Goal: Task Accomplishment & Management: Complete application form

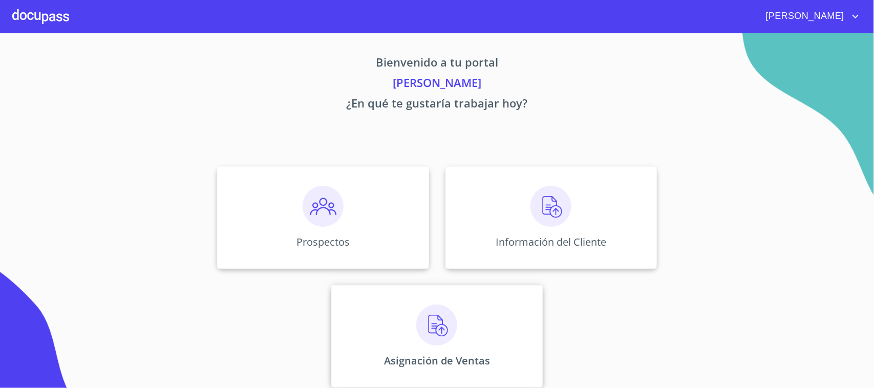
click at [488, 328] on div "Asignación de Ventas" at bounding box center [437, 336] width 212 height 102
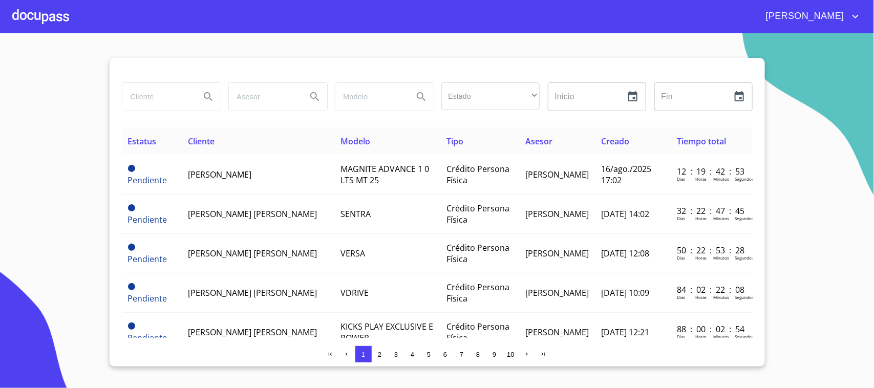
click at [193, 110] on div at bounding box center [171, 97] width 98 height 28
type input "[PERSON_NAME]"
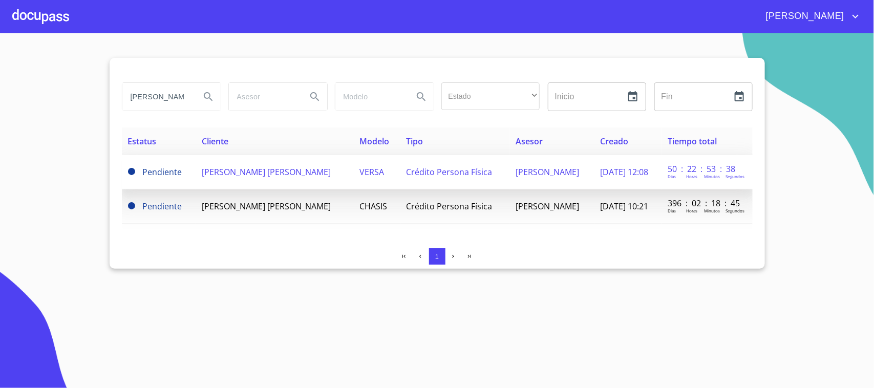
click at [321, 169] on span "[PERSON_NAME] [PERSON_NAME]" at bounding box center [266, 171] width 129 height 11
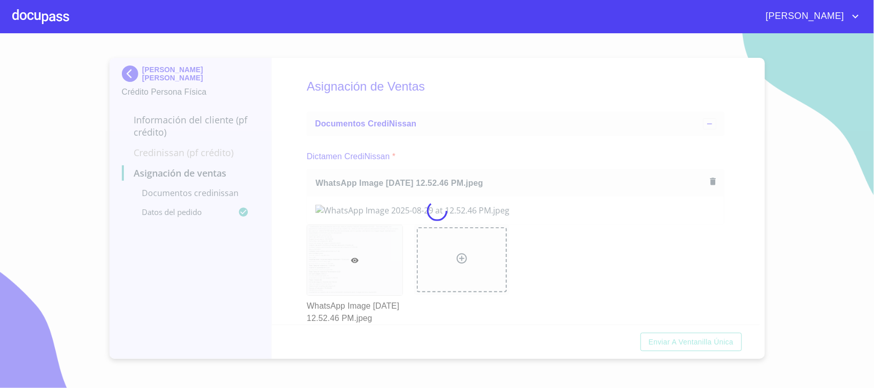
click at [528, 157] on div at bounding box center [437, 210] width 874 height 355
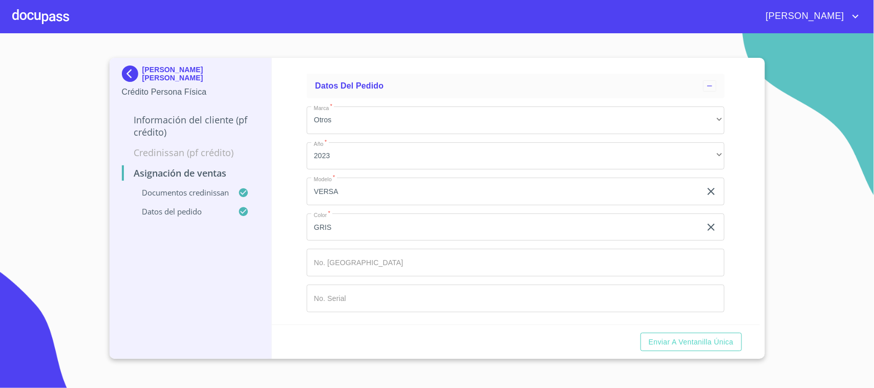
scroll to position [630, 0]
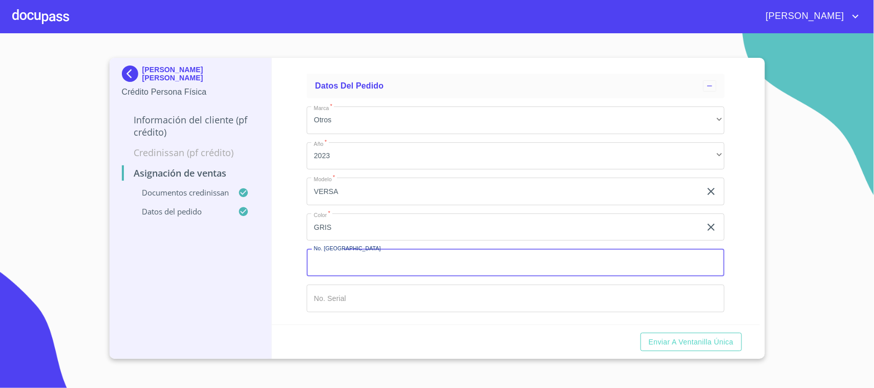
click at [408, 264] on input "Marca   *" at bounding box center [516, 263] width 418 height 28
type input "149024"
click at [384, 205] on input "Marca   *" at bounding box center [504, 192] width 394 height 28
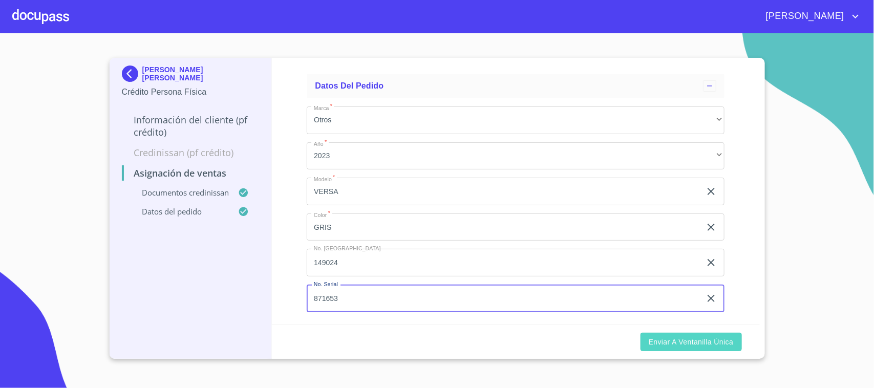
type input "871653"
click at [685, 339] on span "Enviar a Ventanilla única" at bounding box center [691, 342] width 85 height 13
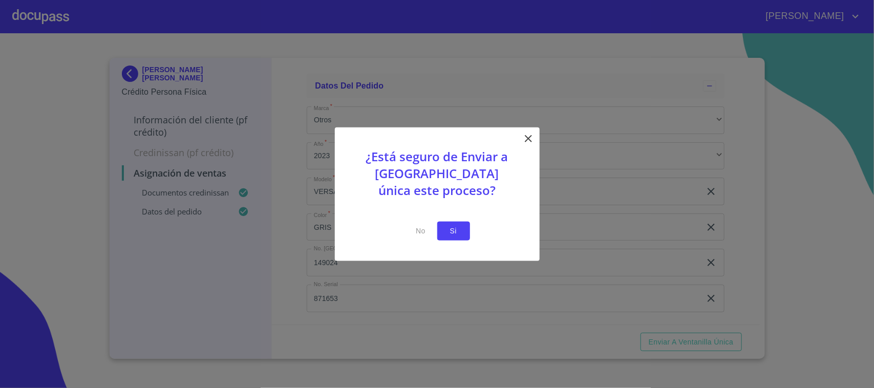
click at [455, 230] on span "Si" at bounding box center [454, 231] width 16 height 13
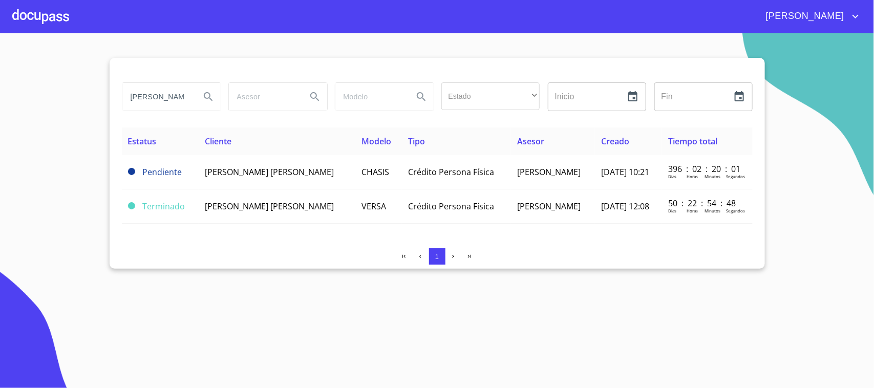
click at [49, 26] on div at bounding box center [40, 16] width 57 height 33
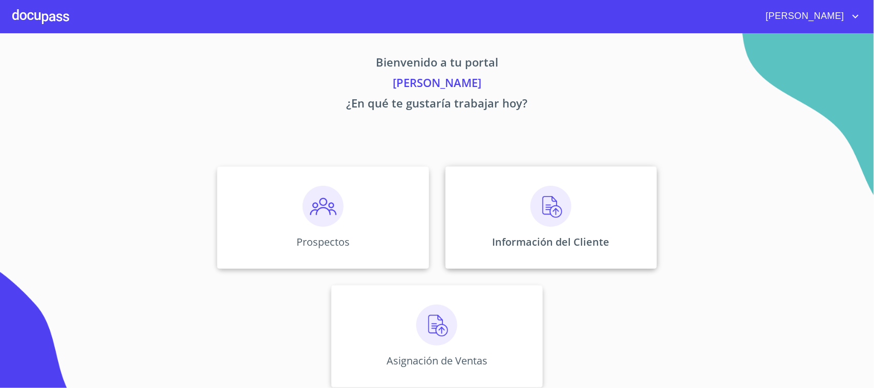
click at [492, 229] on div "Información del Cliente" at bounding box center [552, 217] width 212 height 102
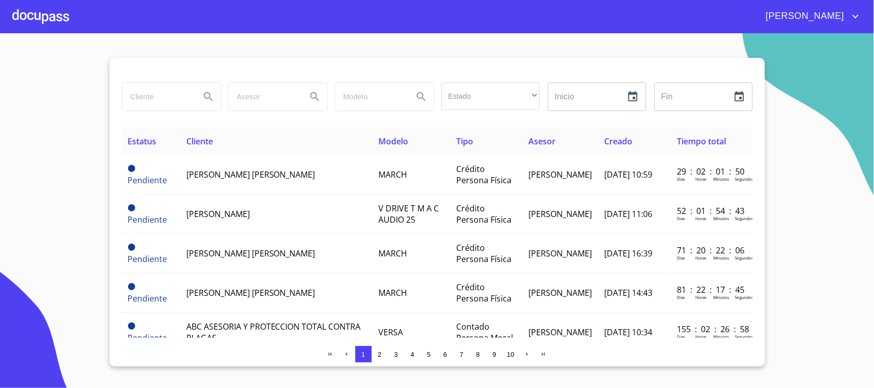
click at [139, 102] on input "search" at bounding box center [157, 97] width 70 height 28
type input "[PERSON_NAME]"
click at [210, 100] on icon "Search" at bounding box center [208, 97] width 12 height 12
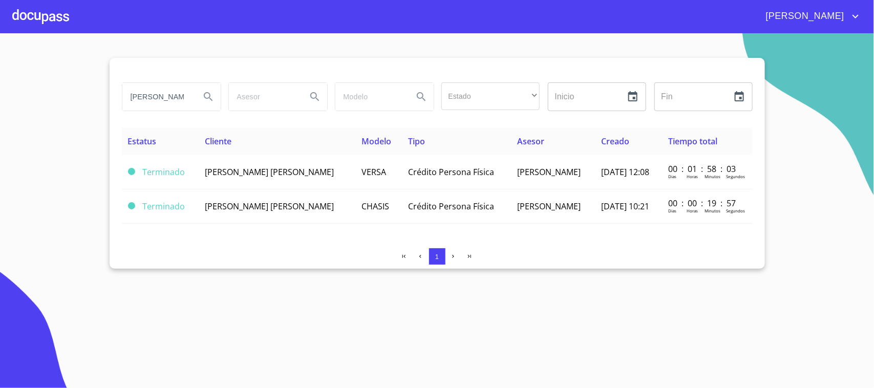
click at [328, 179] on td "[PERSON_NAME] [PERSON_NAME]" at bounding box center [277, 172] width 157 height 34
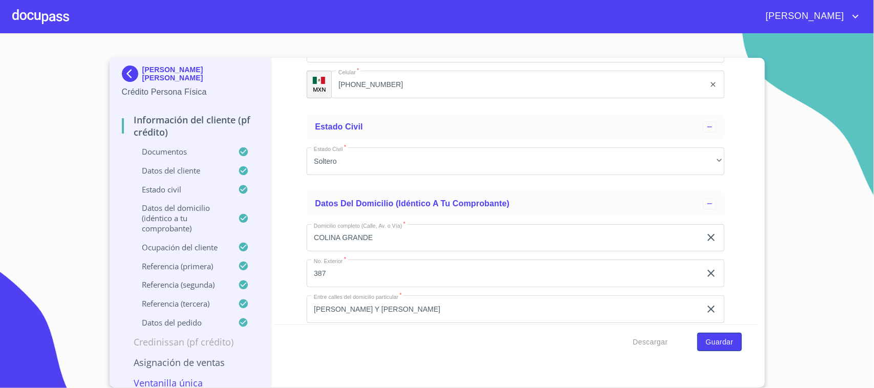
click at [721, 347] on span "Guardar" at bounding box center [720, 342] width 28 height 13
